Goal: Navigation & Orientation: Find specific page/section

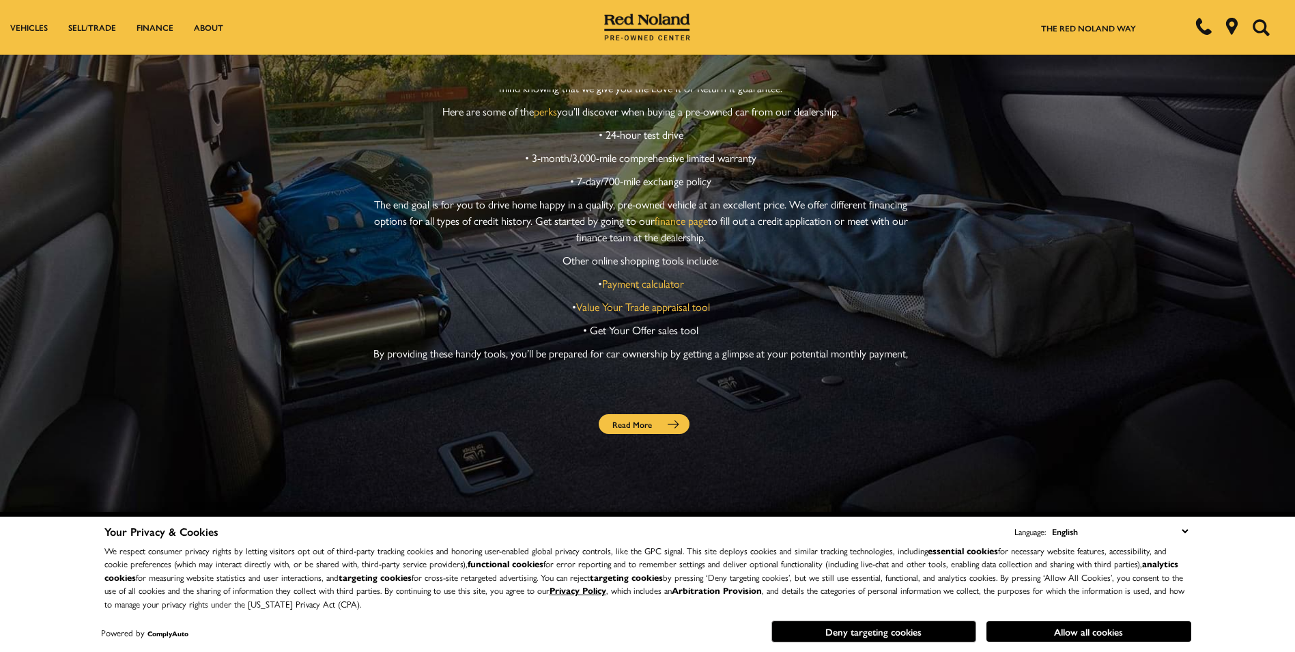
scroll to position [1067, 0]
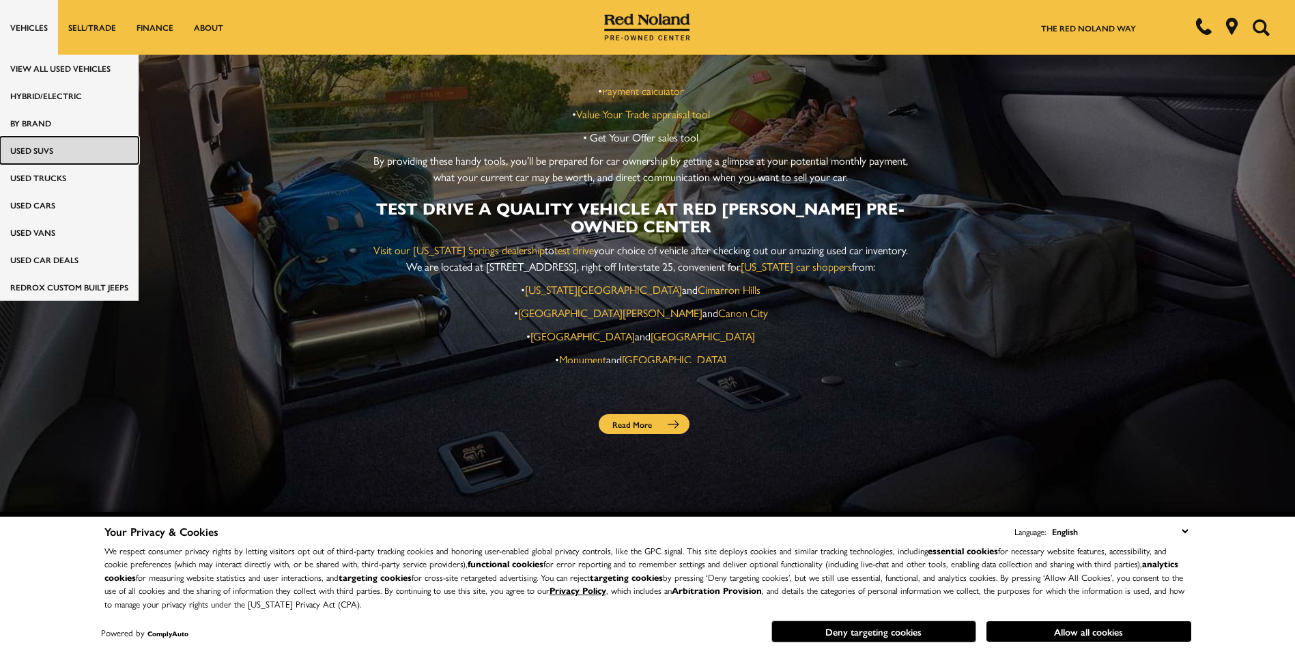
click at [36, 153] on link "Used SUVs" at bounding box center [69, 150] width 139 height 27
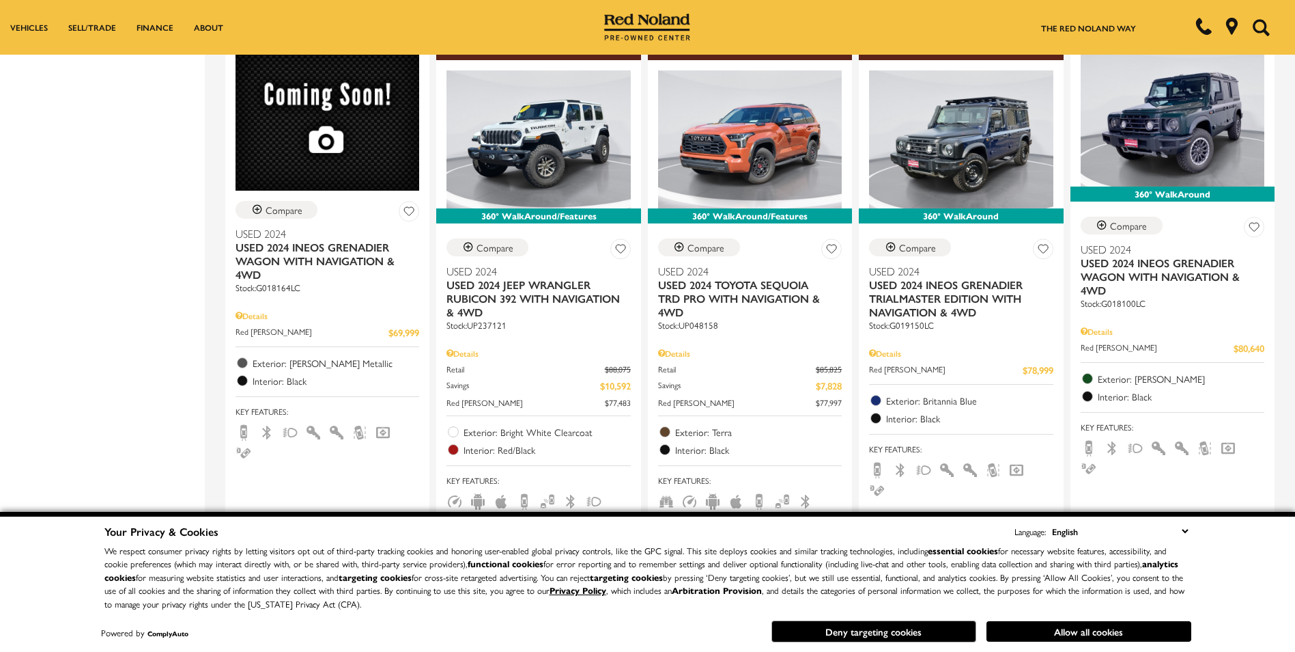
scroll to position [1855, 0]
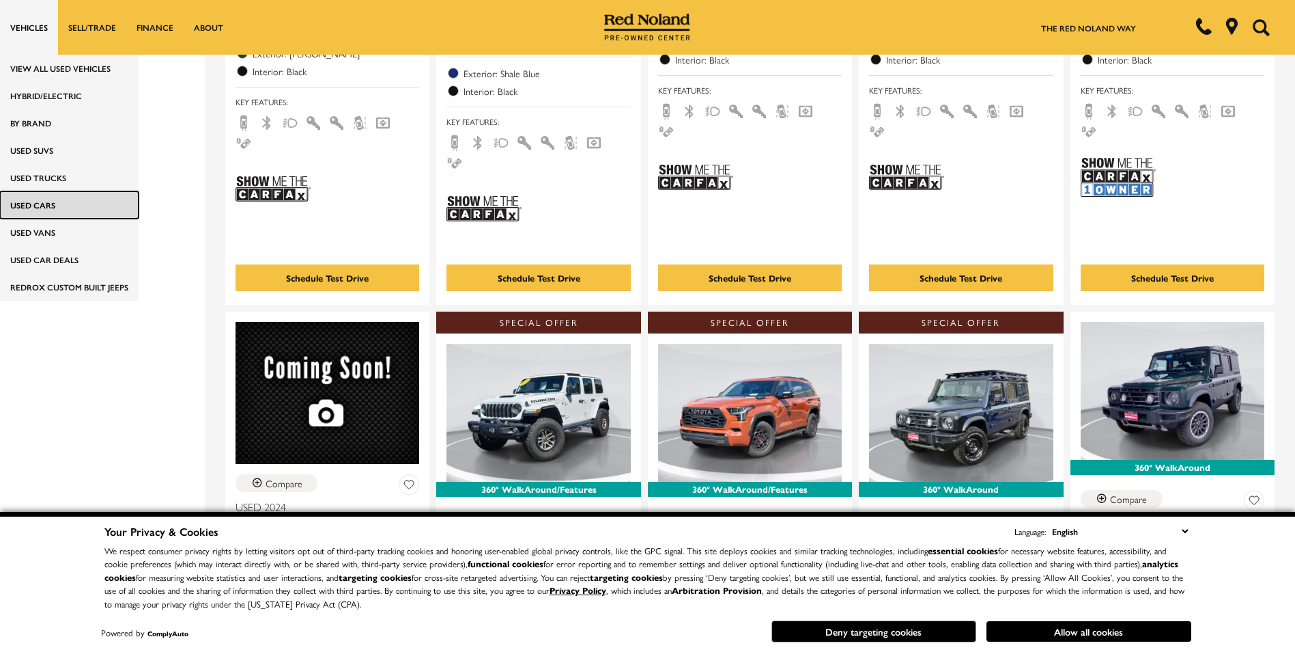
click at [44, 208] on link "Used Cars" at bounding box center [69, 204] width 139 height 27
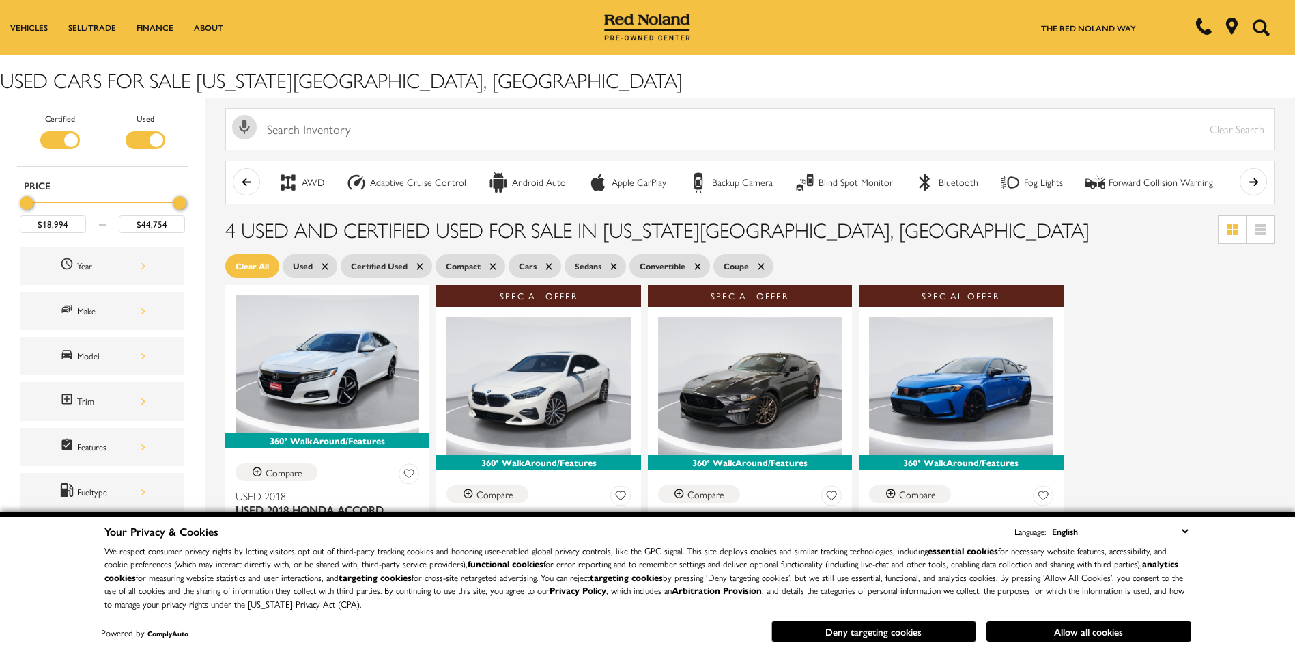
click at [307, 268] on span "Used" at bounding box center [303, 265] width 20 height 17
